Goal: Transaction & Acquisition: Book appointment/travel/reservation

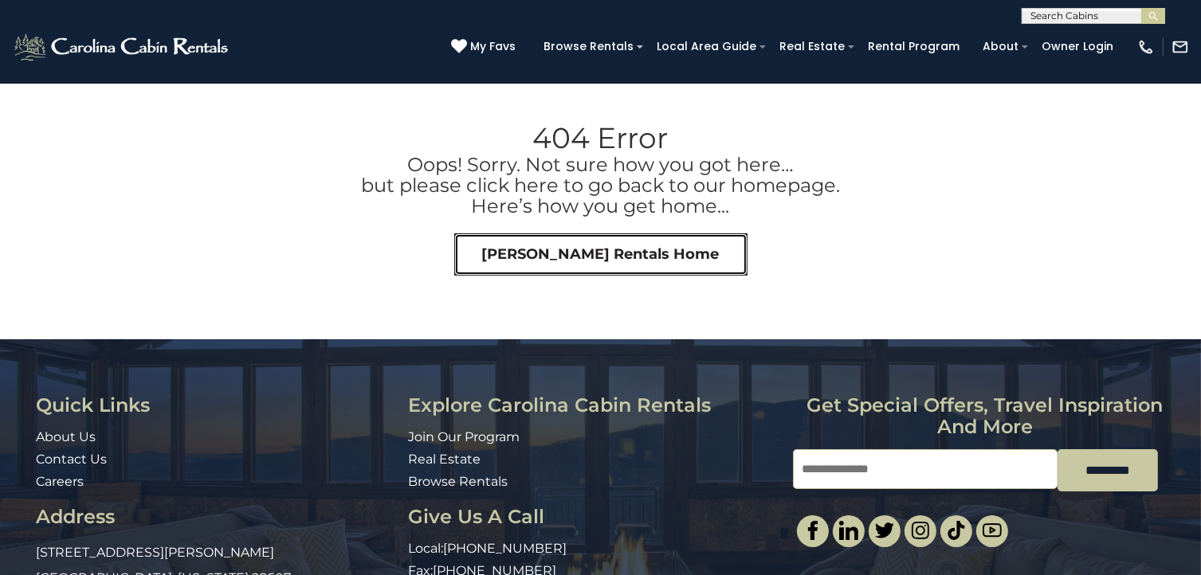
click at [645, 250] on link "[PERSON_NAME] Rentals Home" at bounding box center [600, 255] width 293 height 43
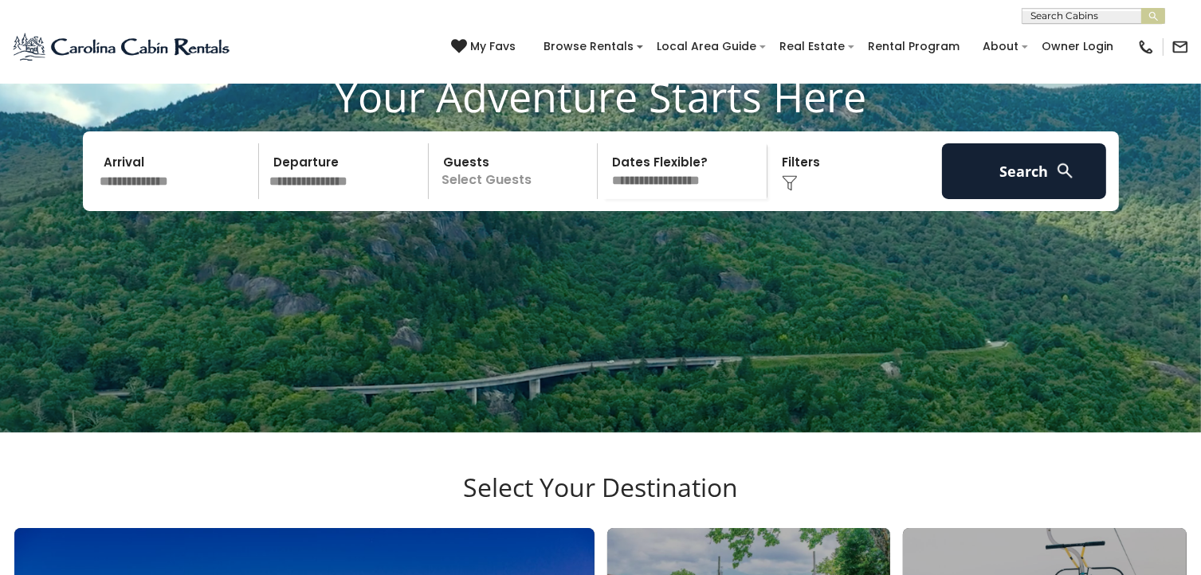
scroll to position [174, 0]
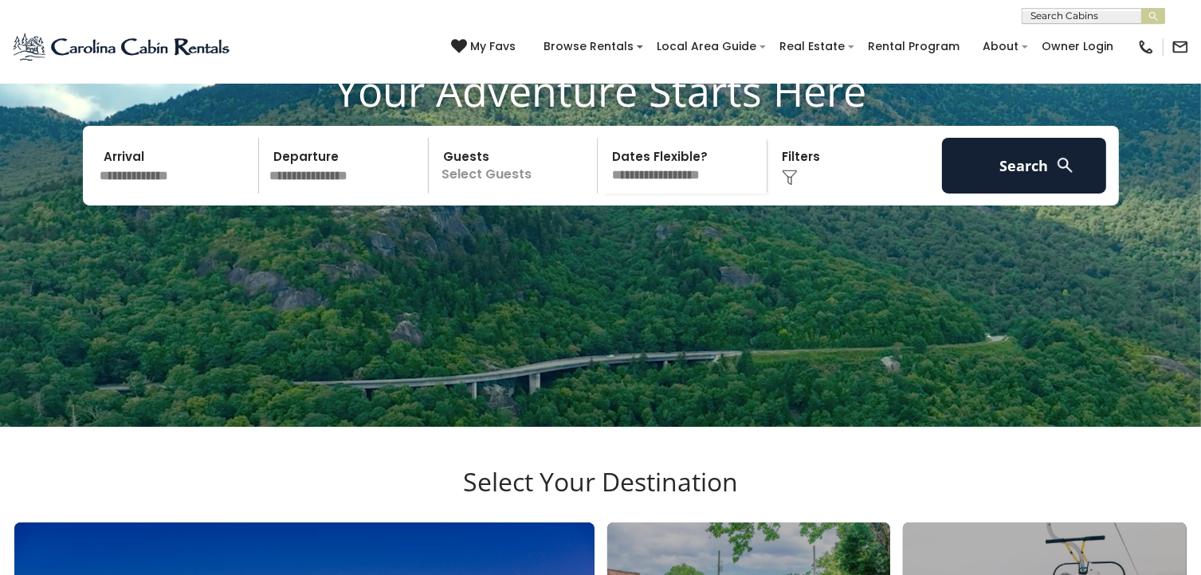
click at [177, 194] on input "text" at bounding box center [177, 166] width 165 height 56
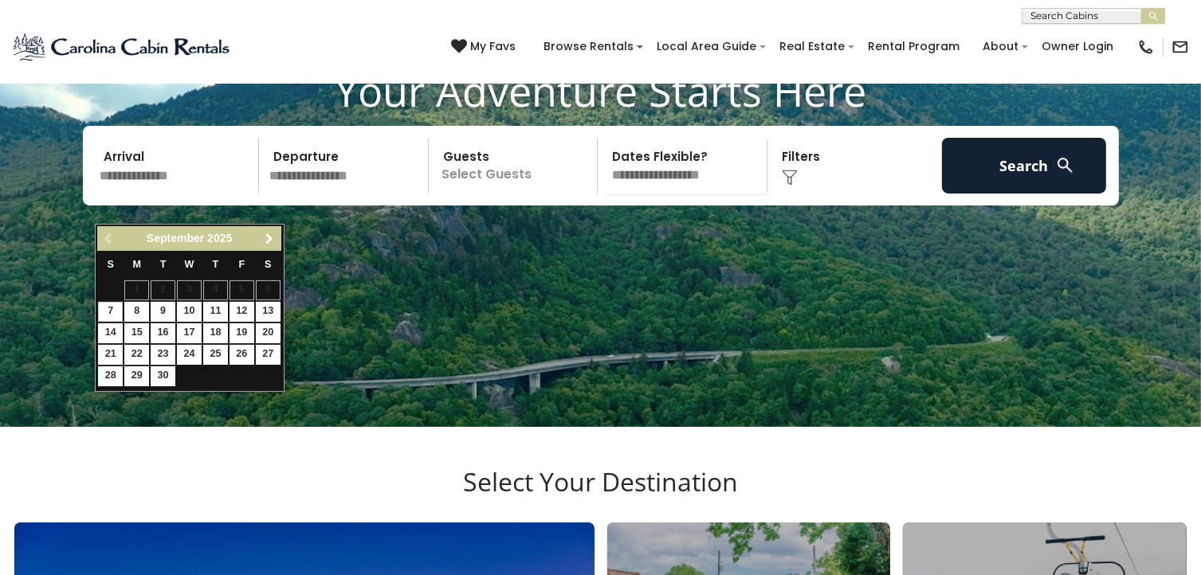
click at [269, 233] on span "Next" at bounding box center [269, 239] width 13 height 13
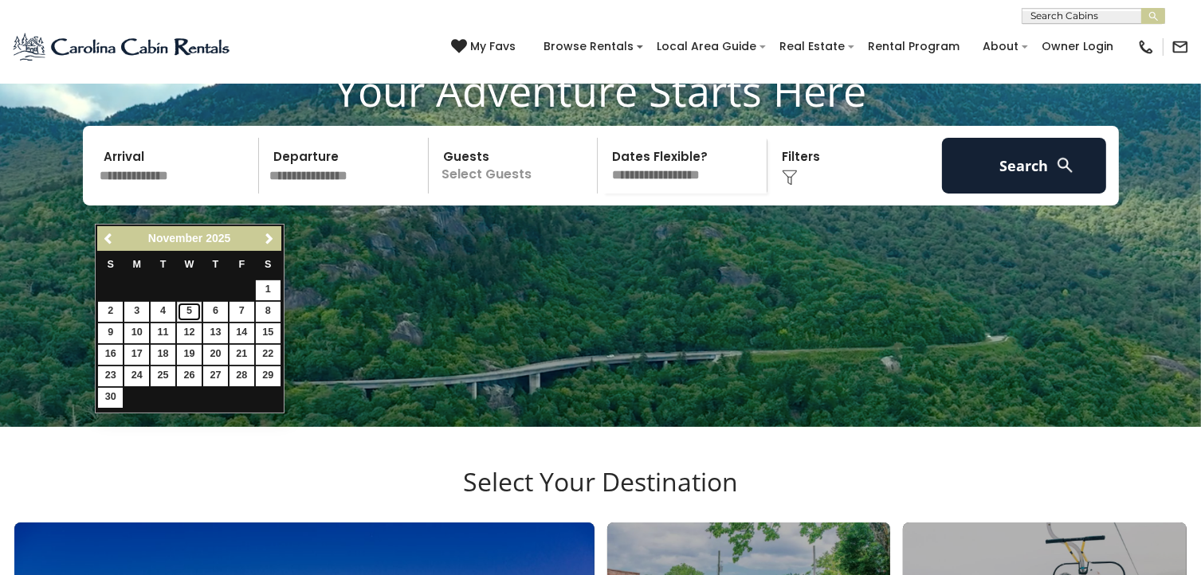
click at [186, 311] on link "5" at bounding box center [189, 312] width 25 height 20
type input "*******"
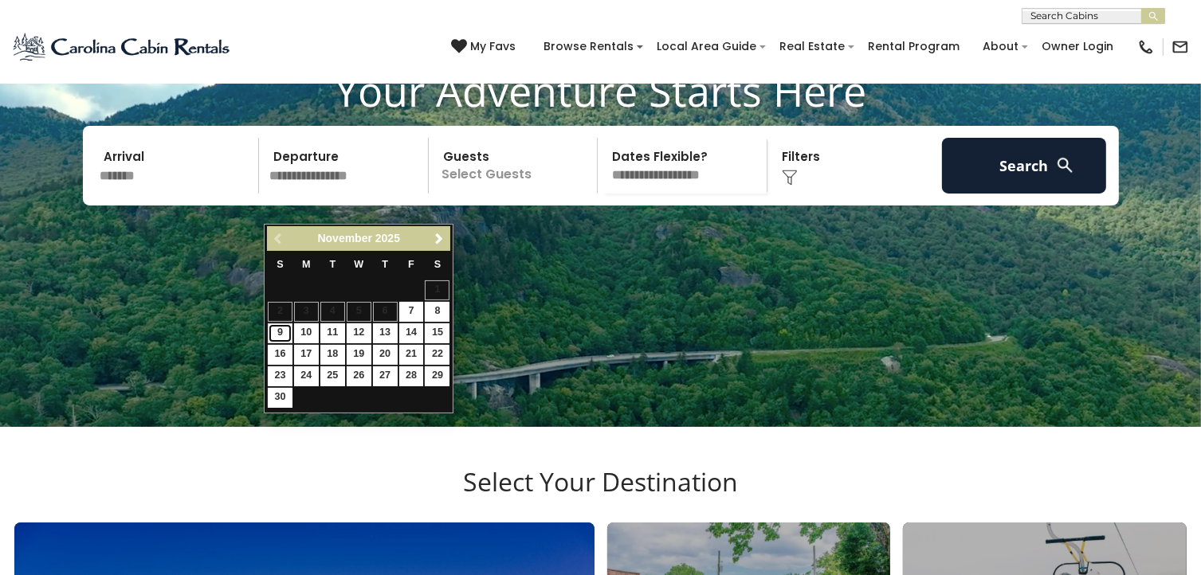
click at [277, 328] on link "9" at bounding box center [280, 334] width 25 height 20
type input "*******"
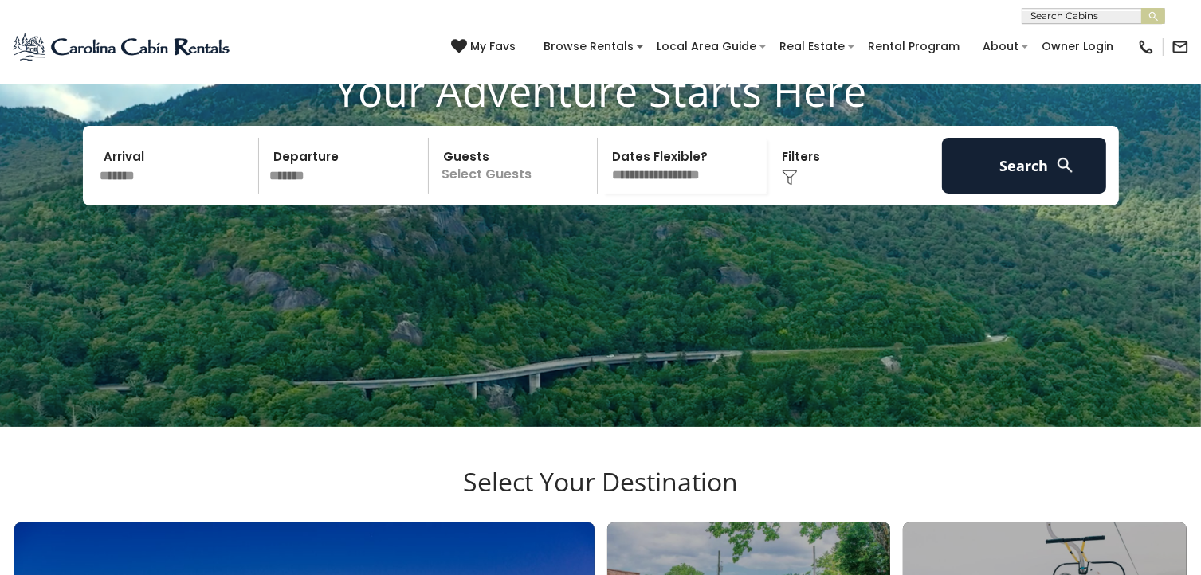
click at [519, 194] on p "Select Guests" at bounding box center [516, 166] width 164 height 56
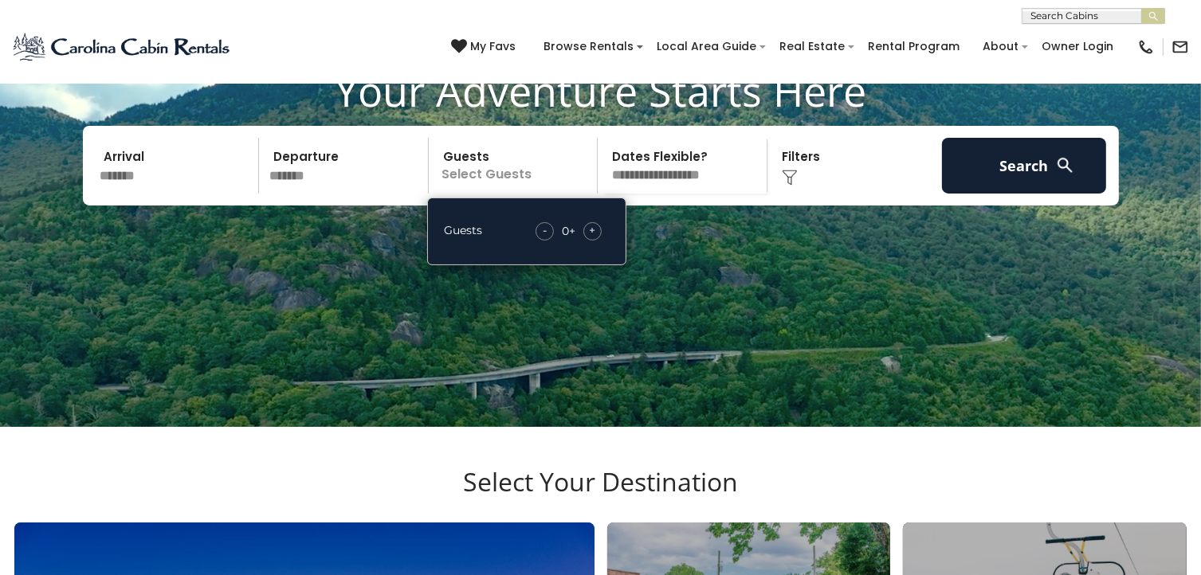
click at [588, 241] on div "+" at bounding box center [592, 231] width 18 height 18
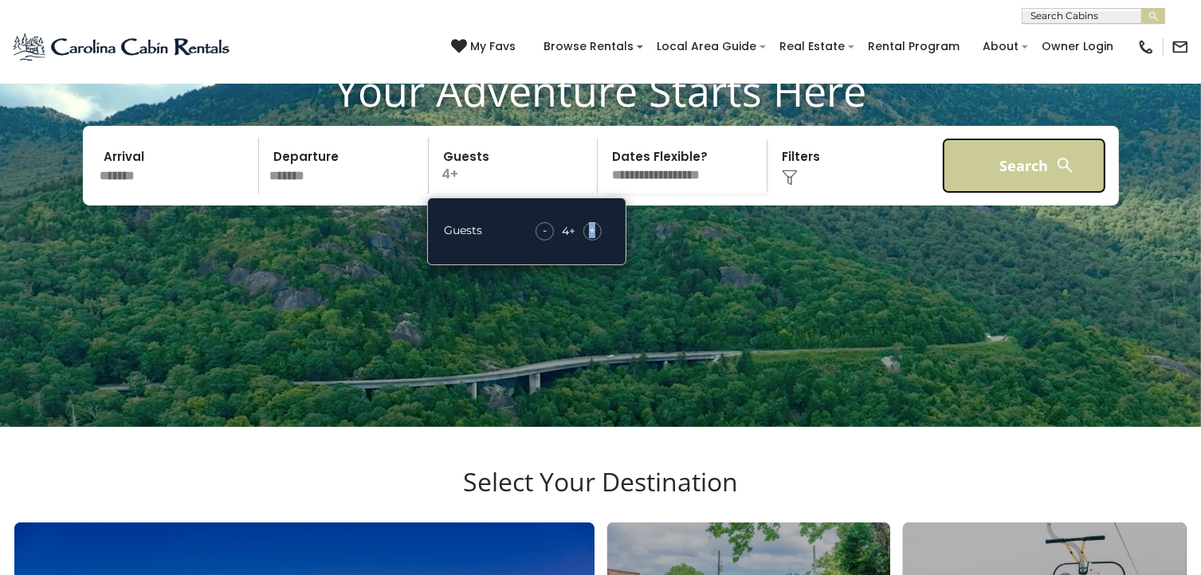
click at [1028, 191] on button "Search" at bounding box center [1024, 166] width 165 height 56
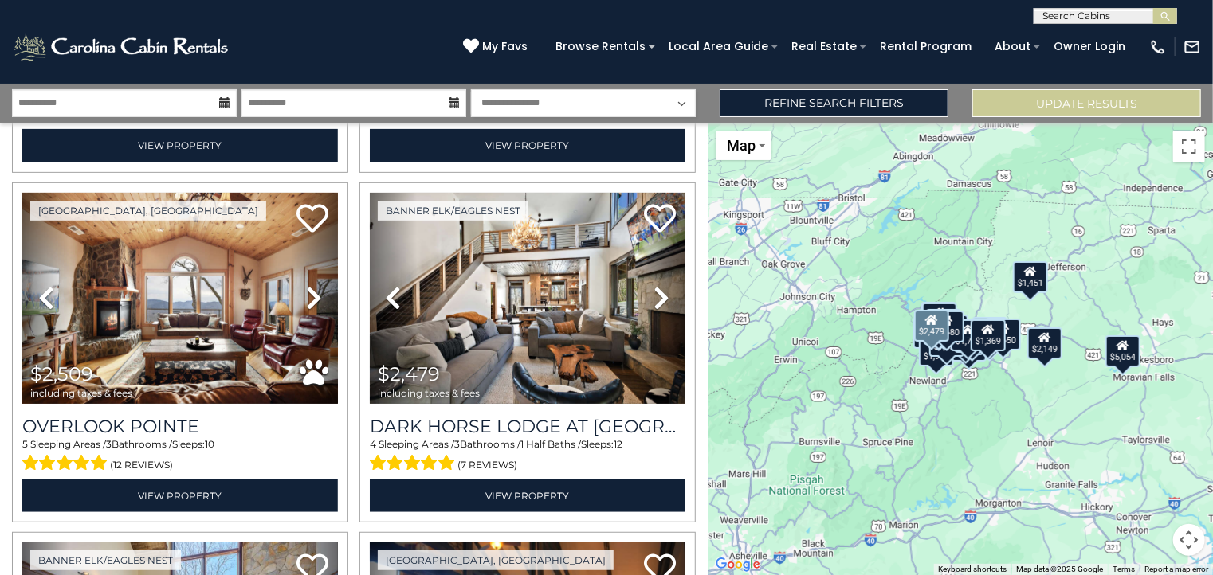
scroll to position [344, 0]
